Goal: Task Accomplishment & Management: Manage account settings

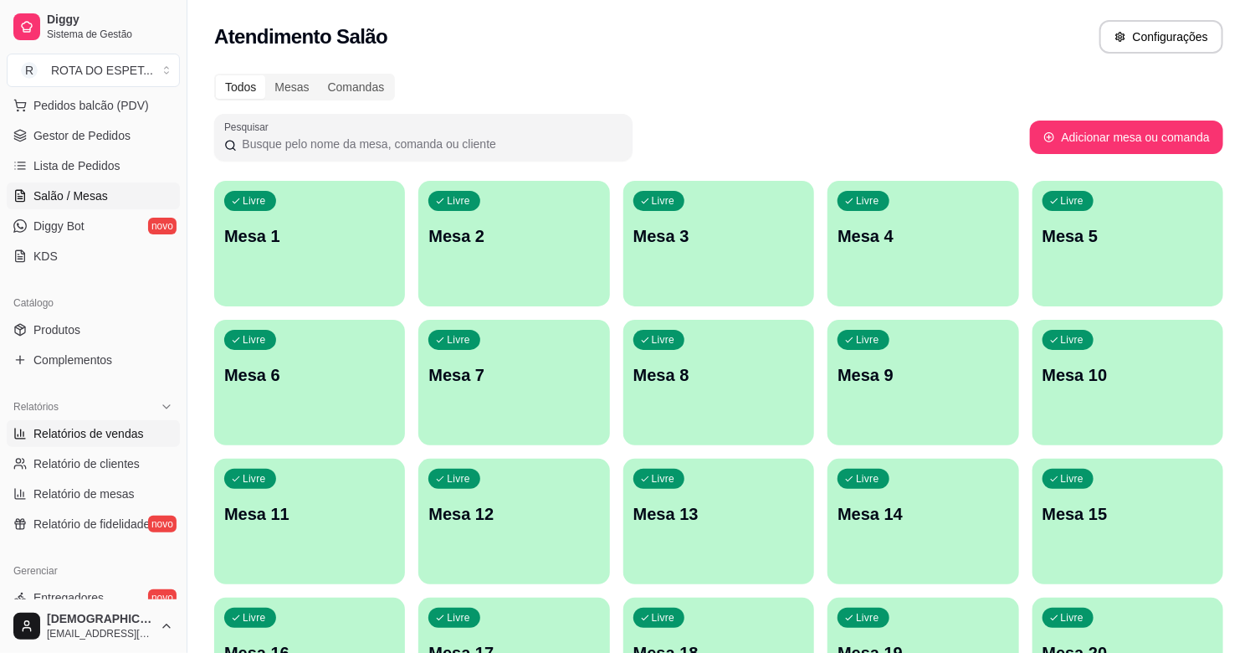
scroll to position [186, 0]
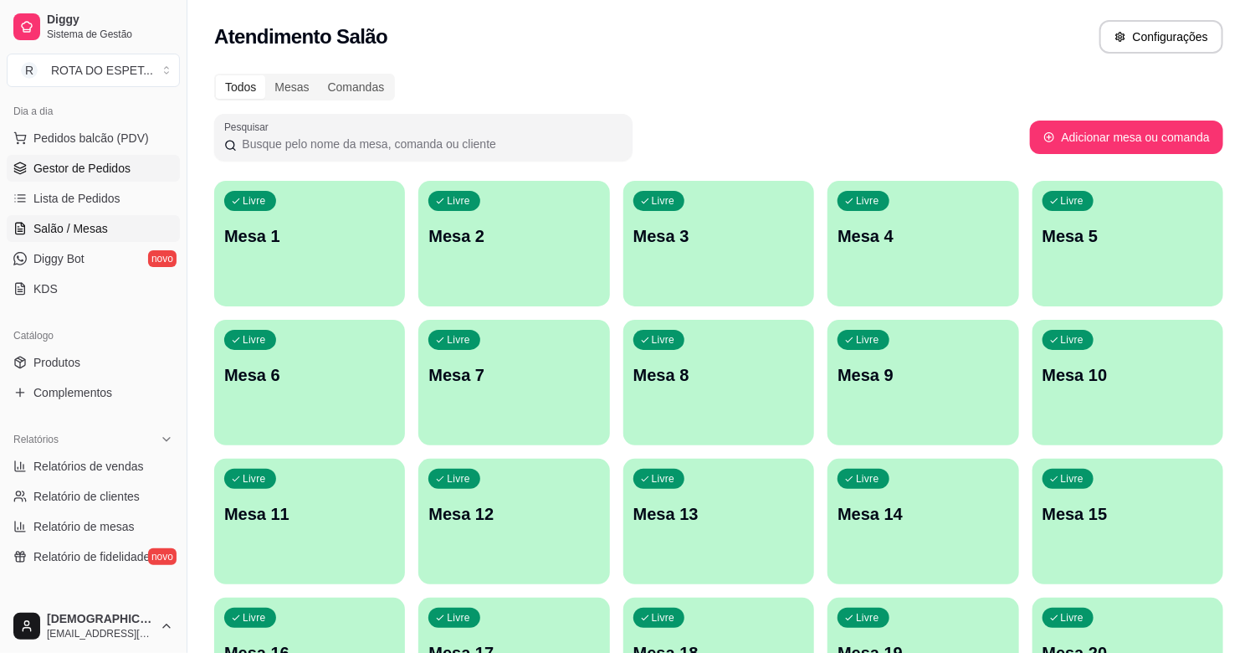
click at [105, 166] on span "Gestor de Pedidos" at bounding box center [81, 168] width 97 height 17
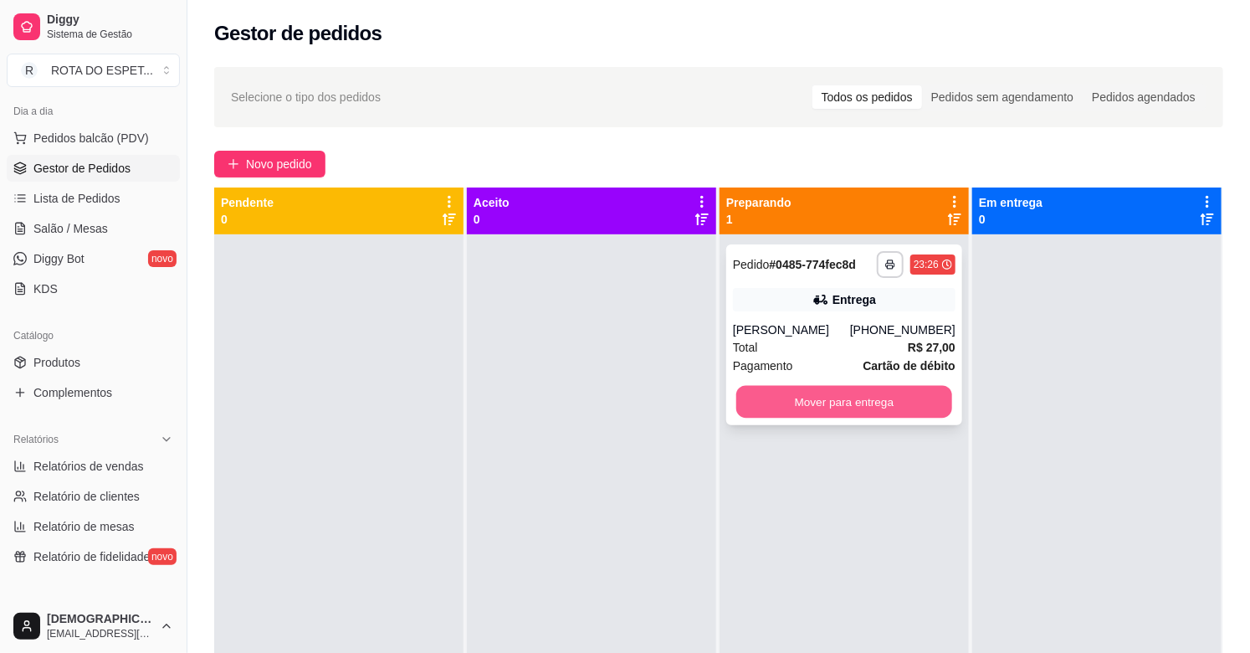
click at [818, 397] on button "Mover para entrega" at bounding box center [844, 402] width 216 height 33
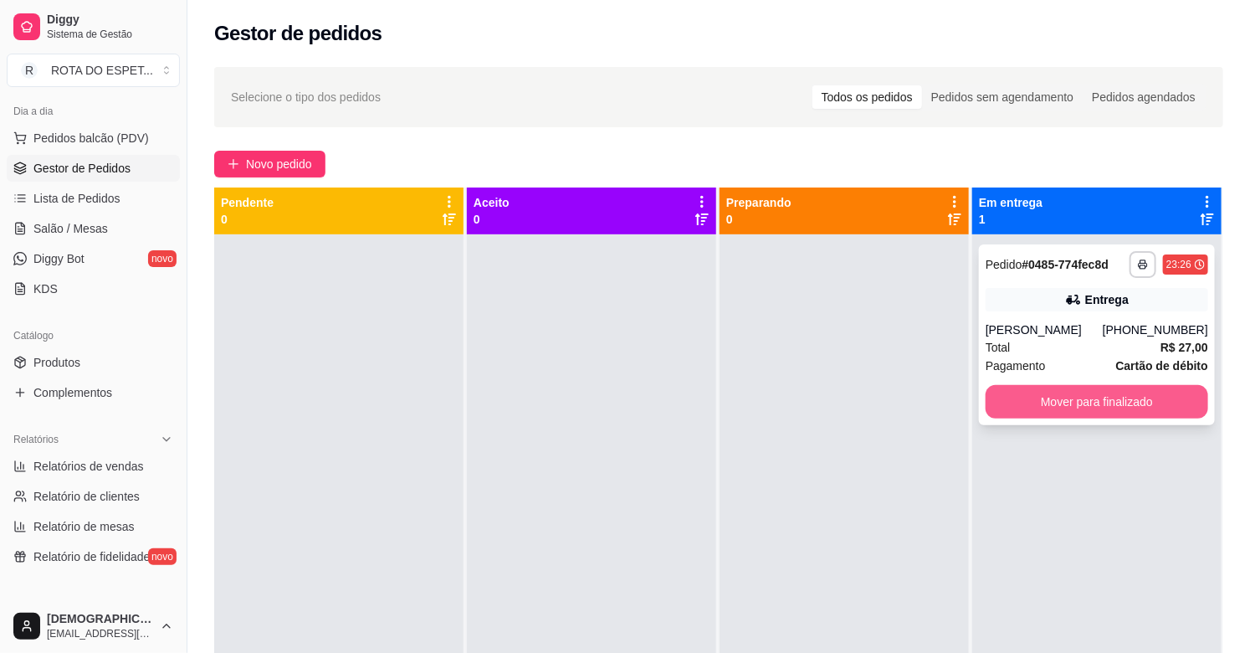
click at [1106, 400] on button "Mover para finalizado" at bounding box center [1097, 401] width 223 height 33
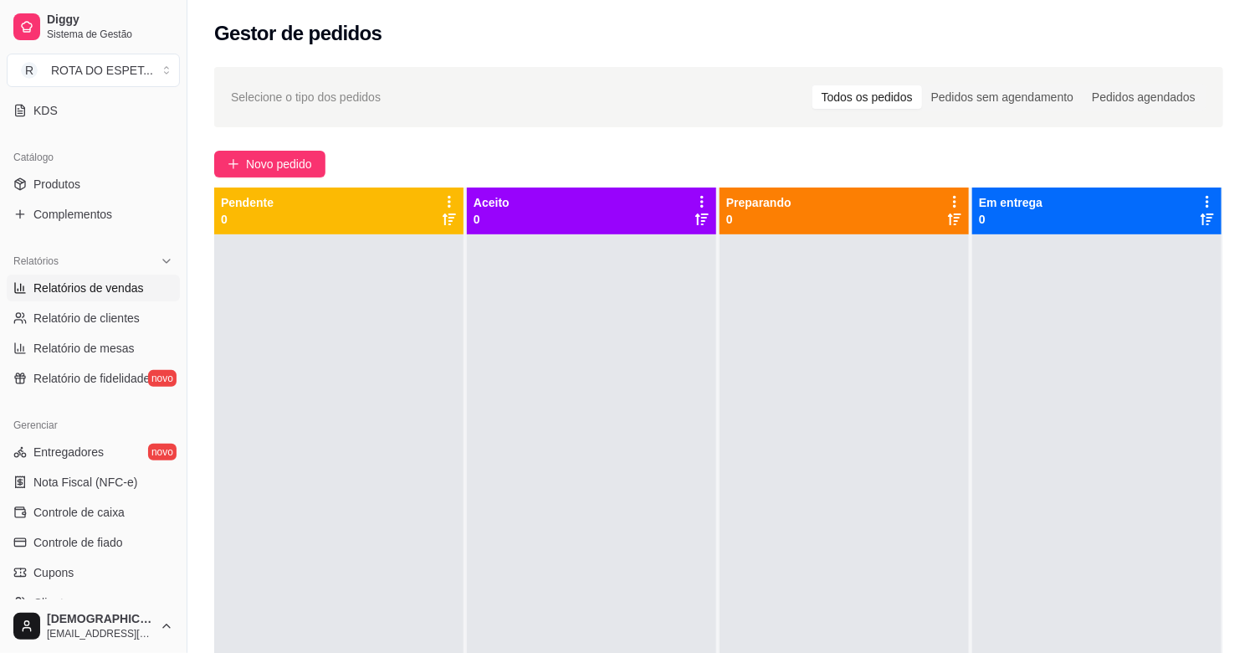
scroll to position [372, 0]
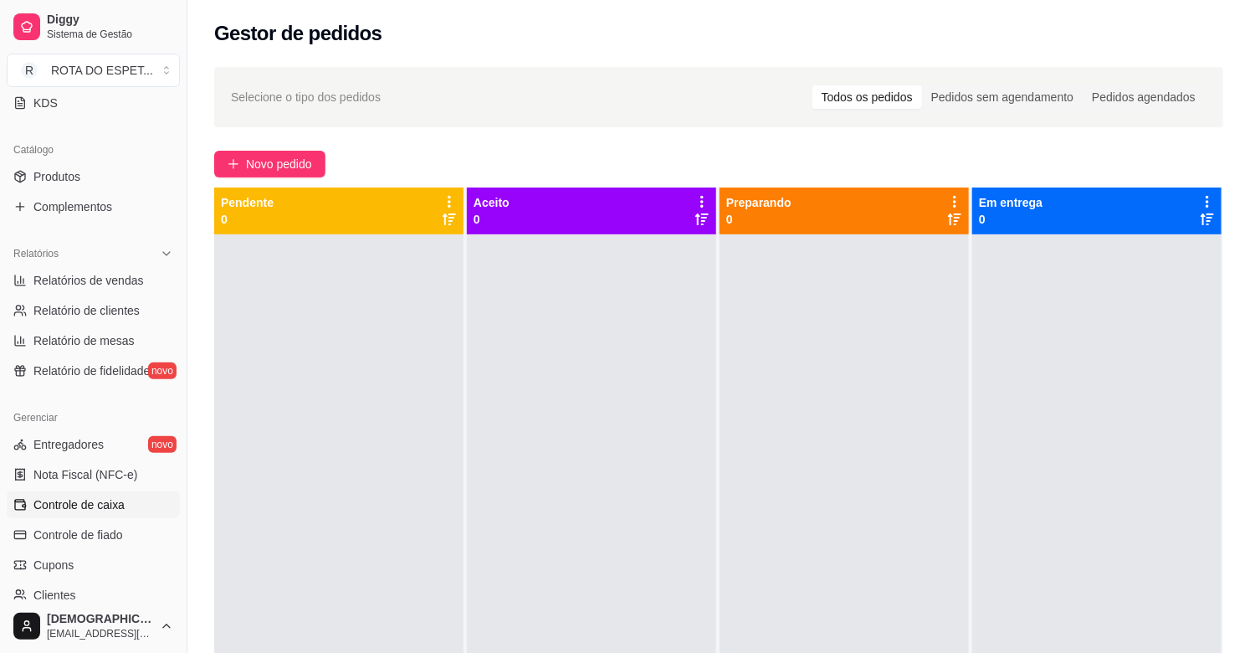
click at [85, 504] on span "Controle de caixa" at bounding box center [78, 504] width 91 height 17
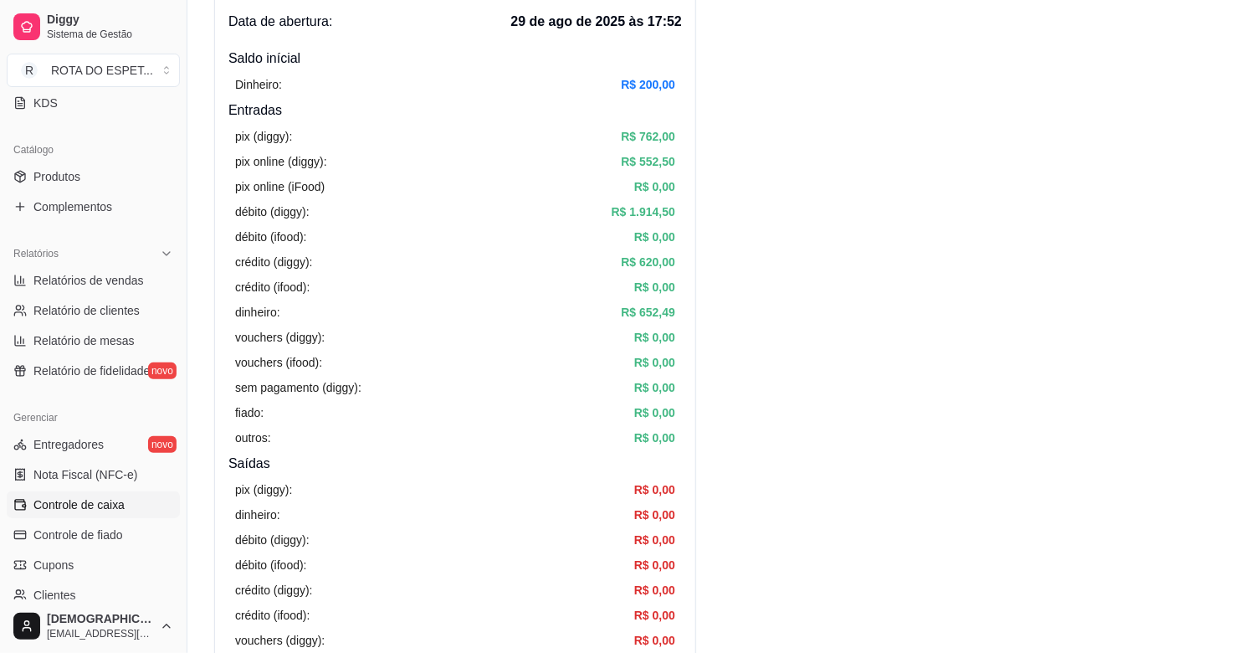
scroll to position [93, 0]
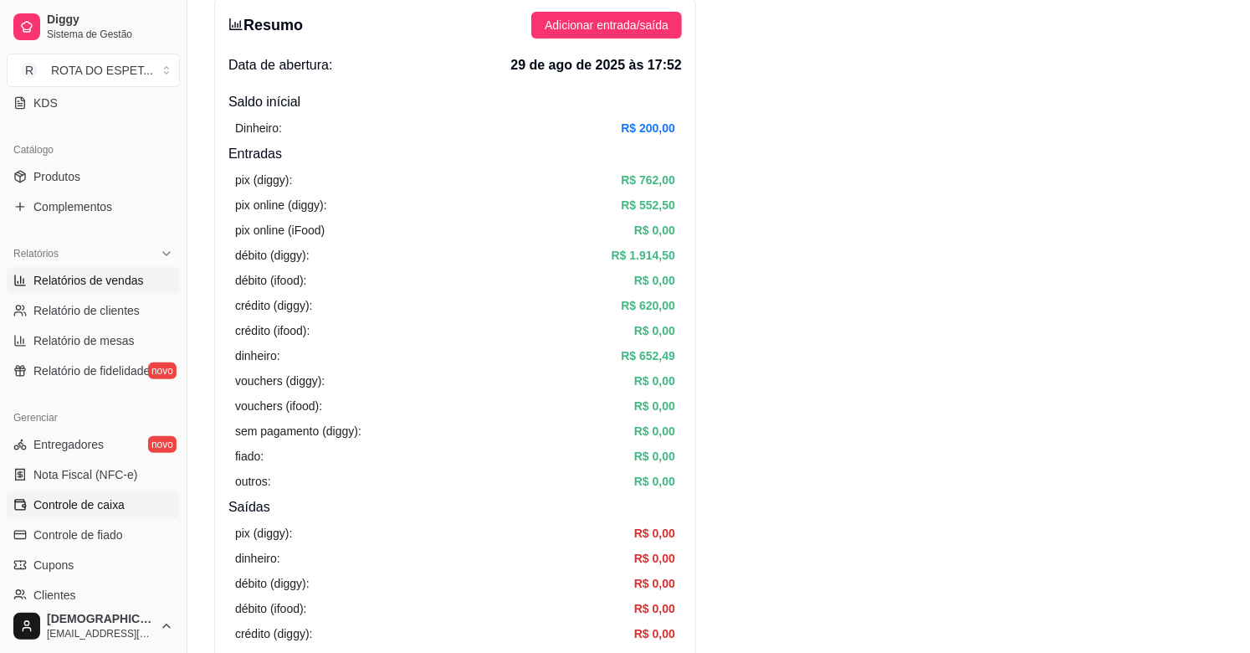
click at [64, 283] on span "Relatórios de vendas" at bounding box center [88, 280] width 110 height 17
select select "ALL"
select select "0"
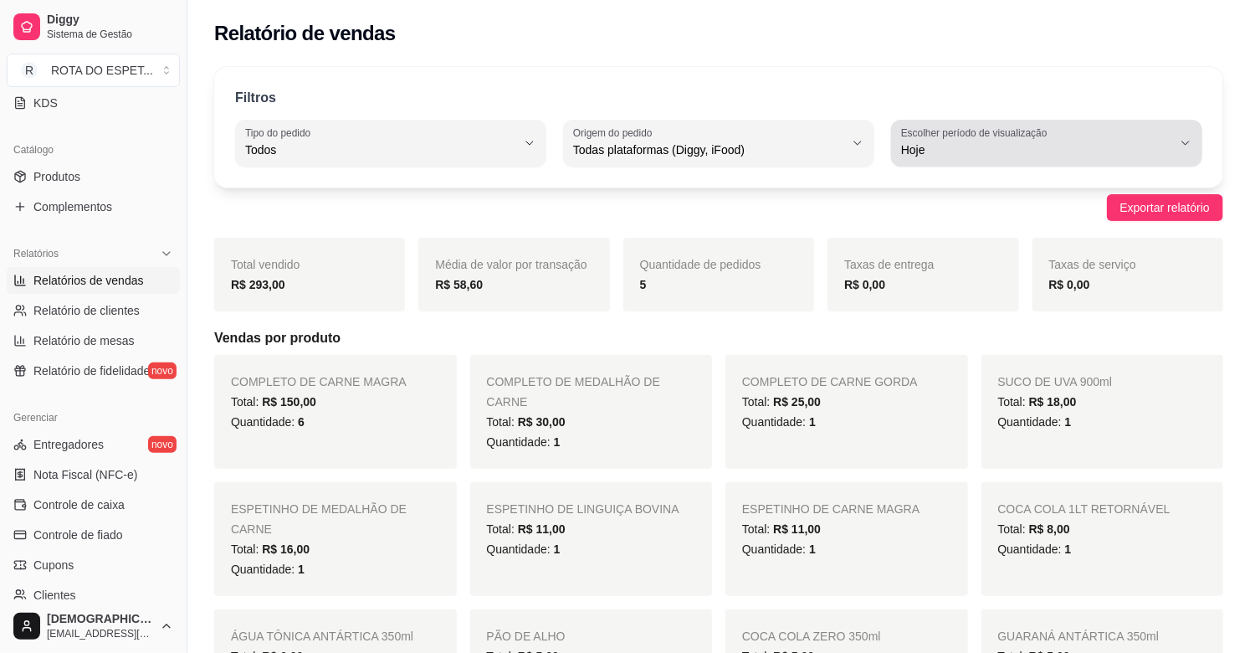
click at [1183, 146] on icon "button" at bounding box center [1185, 142] width 13 height 13
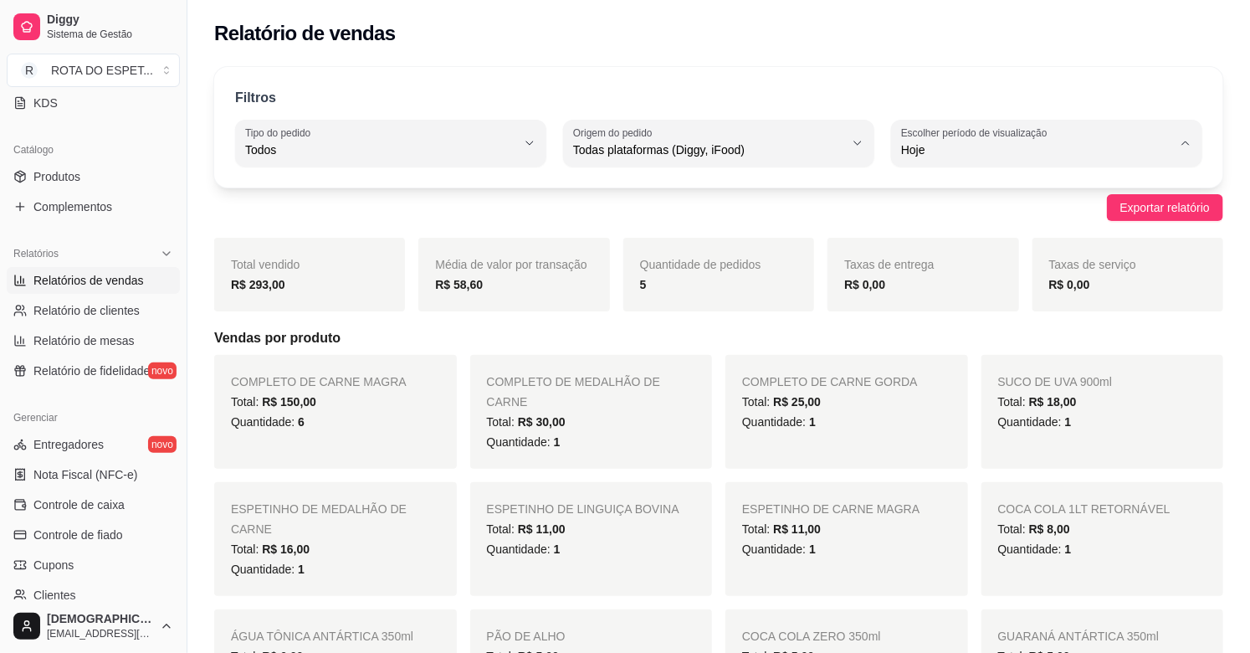
click at [944, 222] on span "Ontem" at bounding box center [1038, 217] width 257 height 16
type input "1"
select select "1"
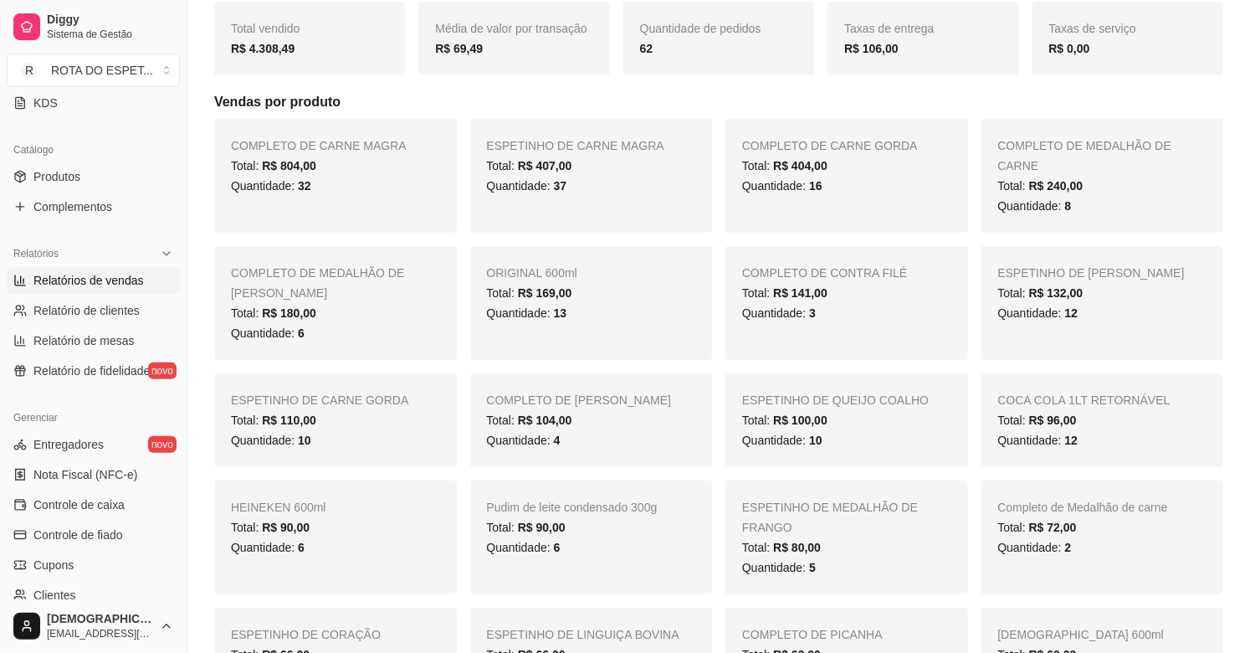
scroll to position [186, 0]
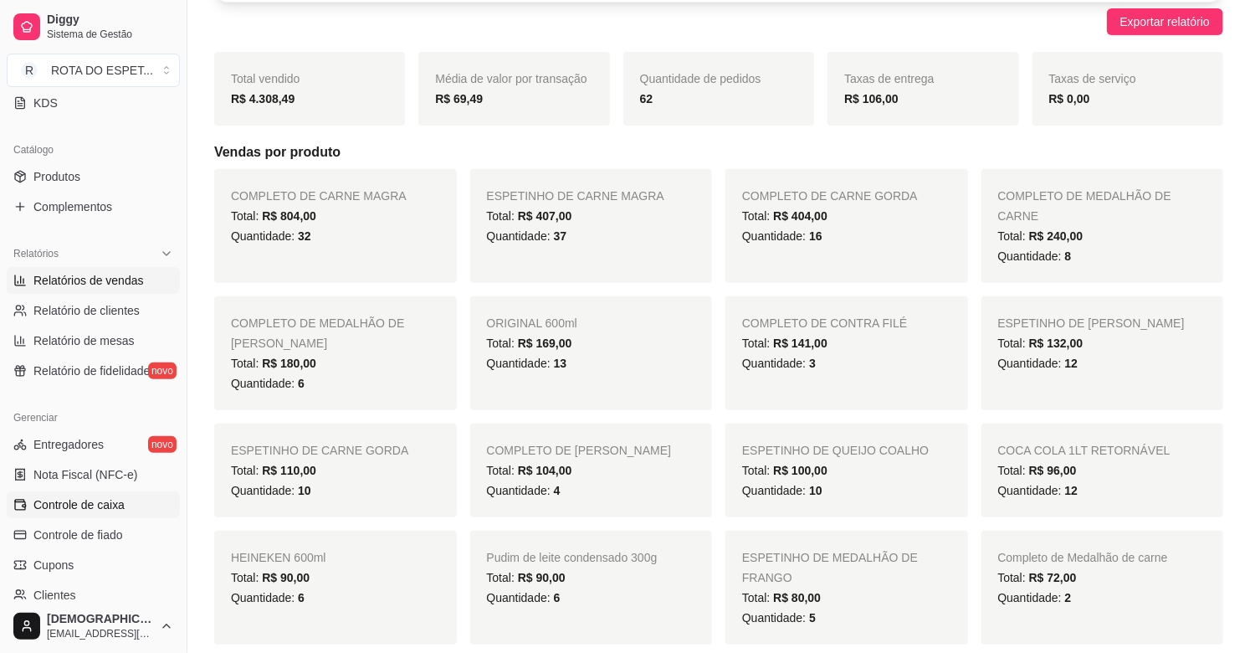
click at [96, 505] on span "Controle de caixa" at bounding box center [78, 504] width 91 height 17
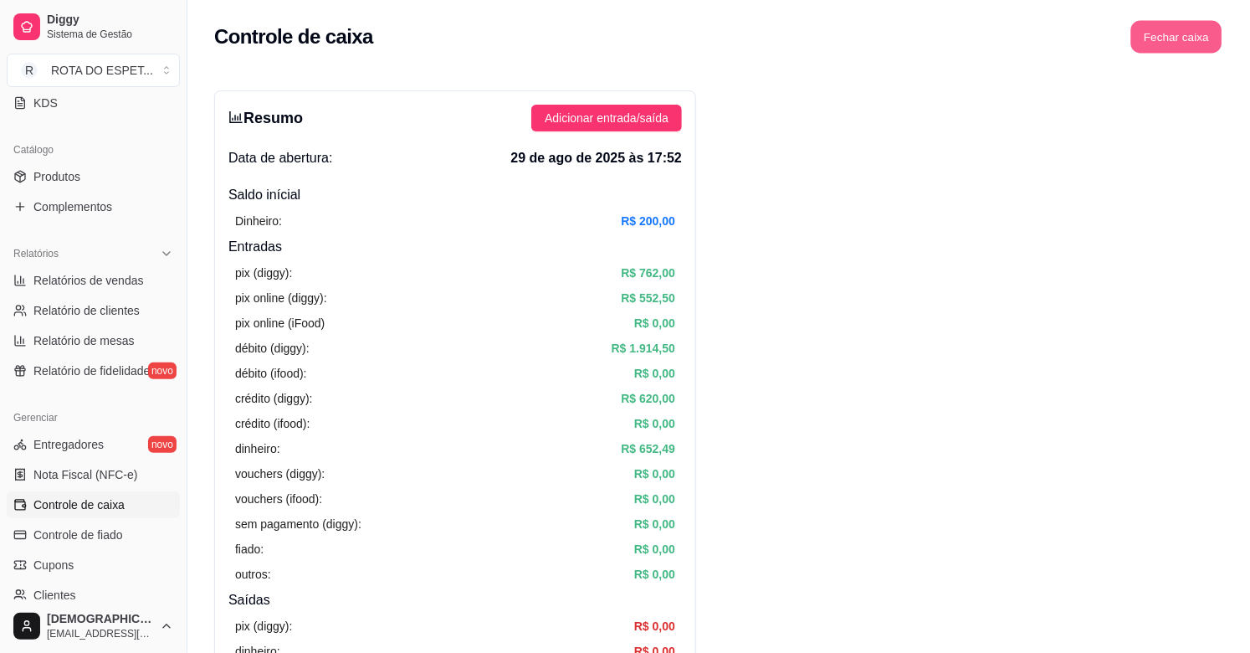
click at [1189, 45] on button "Fechar caixa" at bounding box center [1176, 37] width 91 height 33
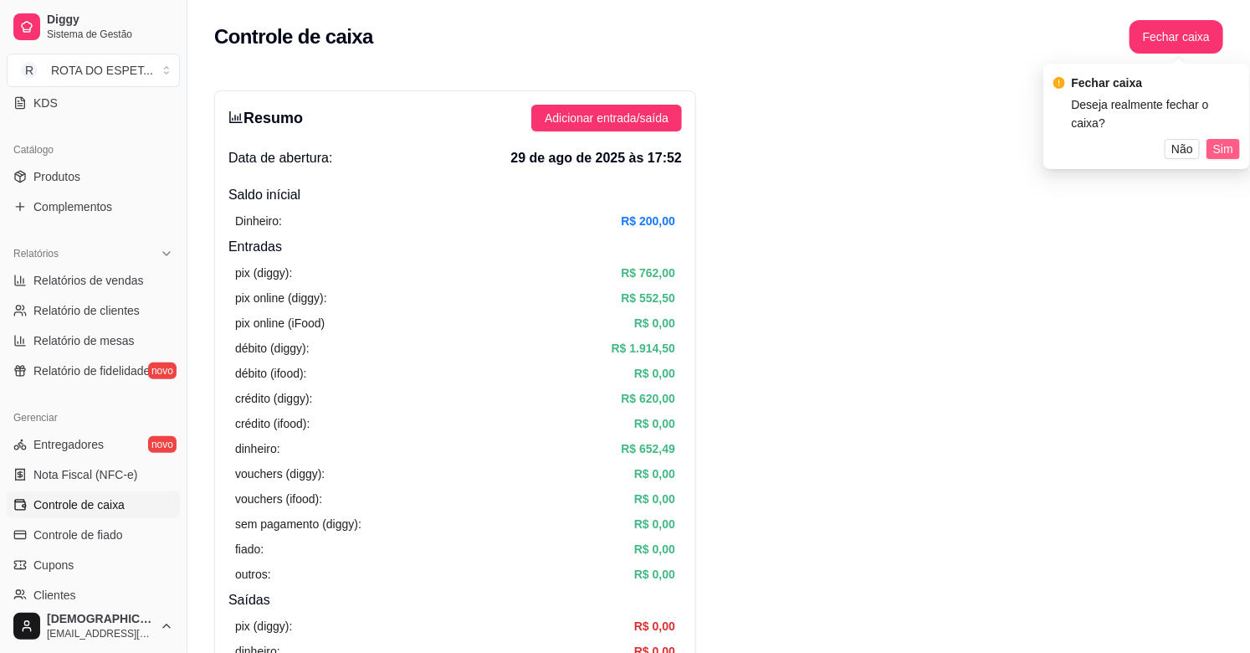
click at [1224, 140] on span "Sim" at bounding box center [1223, 149] width 20 height 18
